Goal: Check status: Check status

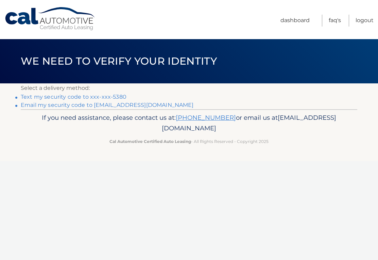
click at [114, 95] on link "Text my security code to xxx-xxx-5380" at bounding box center [74, 97] width 106 height 6
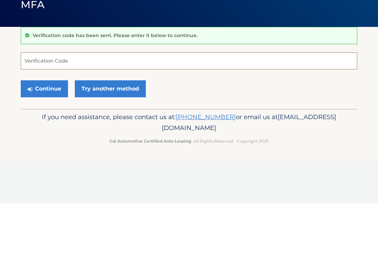
click at [98, 109] on input "Verification Code" at bounding box center [189, 117] width 337 height 17
click at [170, 109] on input "Verification Code" at bounding box center [189, 117] width 337 height 17
type input "790104"
click at [44, 137] on button "Continue" at bounding box center [44, 145] width 47 height 17
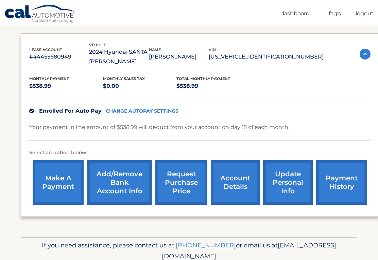
scroll to position [108, 0]
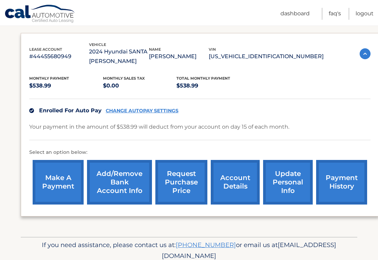
click at [342, 174] on link "payment history" at bounding box center [341, 182] width 51 height 45
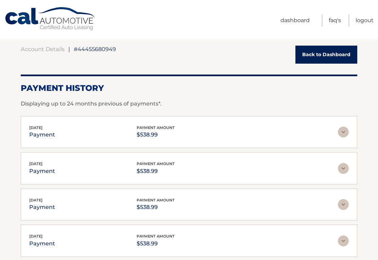
scroll to position [175, 0]
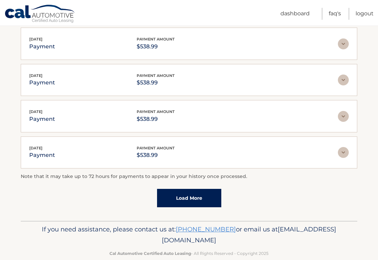
click at [216, 198] on link "Load More" at bounding box center [189, 198] width 64 height 18
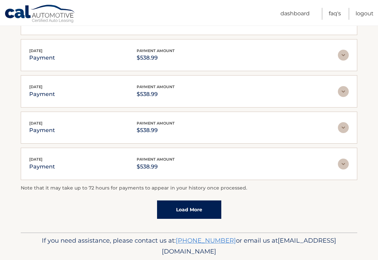
scroll to position [211, 0]
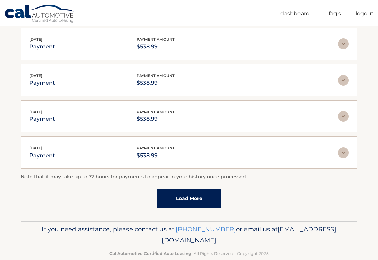
click at [204, 197] on link "Load More" at bounding box center [189, 198] width 64 height 18
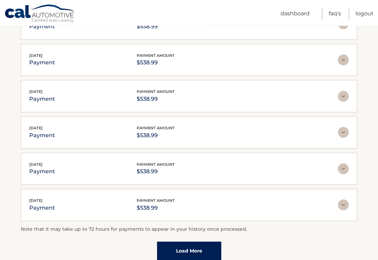
scroll to position [391, 0]
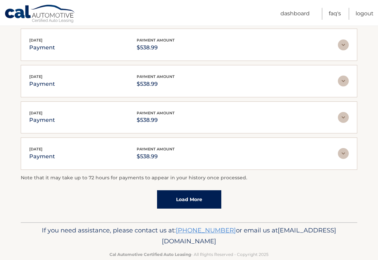
click at [208, 198] on link "Load More" at bounding box center [189, 199] width 64 height 18
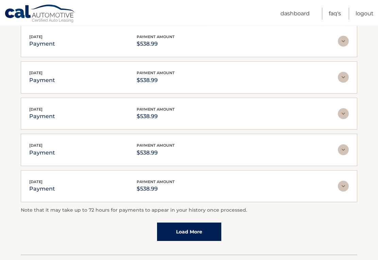
scroll to position [571, 0]
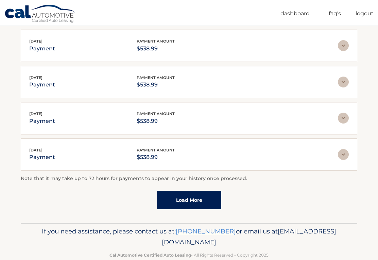
click at [208, 198] on link "Load More" at bounding box center [189, 200] width 64 height 18
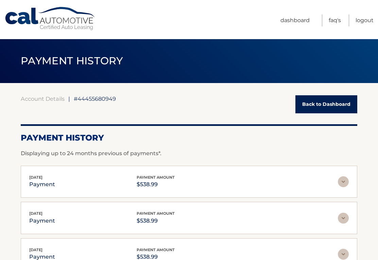
scroll to position [0, 0]
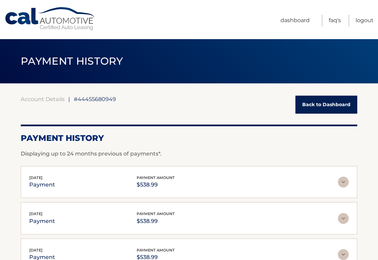
click at [366, 24] on link "Logout" at bounding box center [365, 21] width 18 height 12
